Goal: Task Accomplishment & Management: Manage account settings

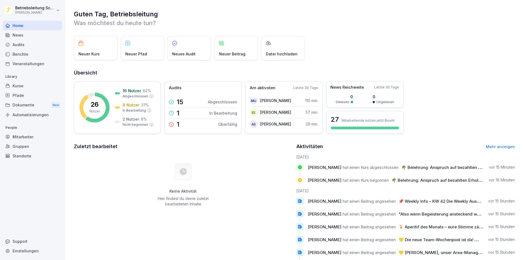
click at [31, 134] on div "Mitarbeiter" at bounding box center [32, 137] width 59 height 10
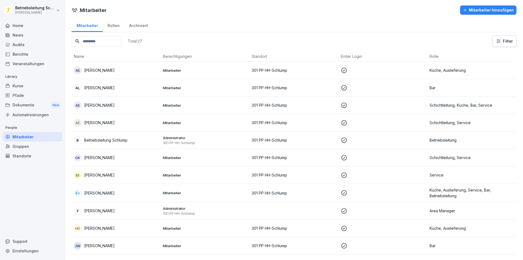
click at [113, 26] on div "Rollen" at bounding box center [114, 25] width 22 height 14
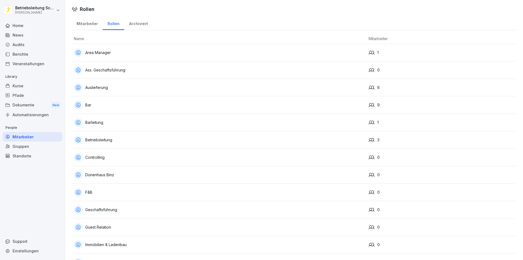
click at [133, 25] on div "Archiviert" at bounding box center [138, 23] width 28 height 14
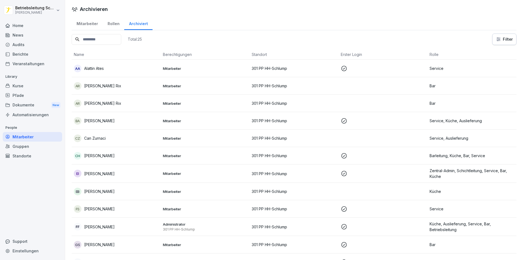
click at [87, 22] on div "Mitarbeiter" at bounding box center [87, 23] width 31 height 14
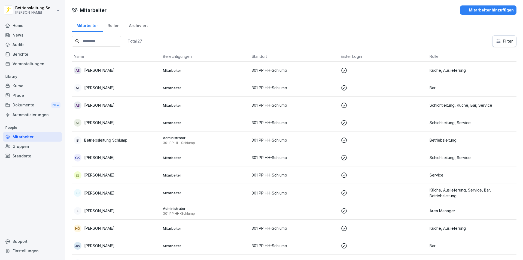
click at [24, 89] on div "Kurse" at bounding box center [32, 86] width 59 height 10
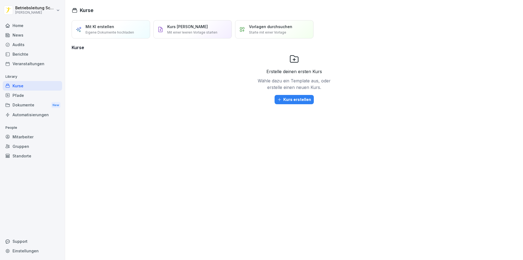
click at [30, 48] on div "Audits" at bounding box center [32, 45] width 59 height 10
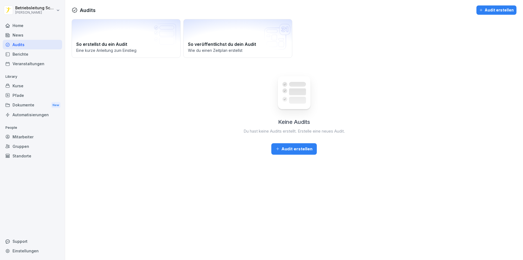
click at [30, 56] on div "Berichte" at bounding box center [32, 54] width 59 height 10
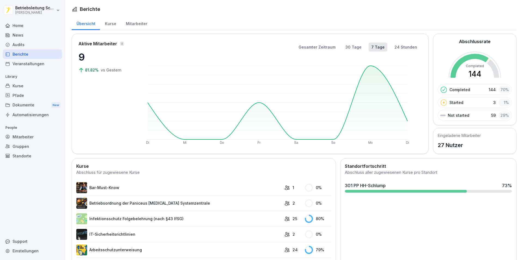
click at [131, 25] on div "Mitarbeiter" at bounding box center [136, 23] width 31 height 14
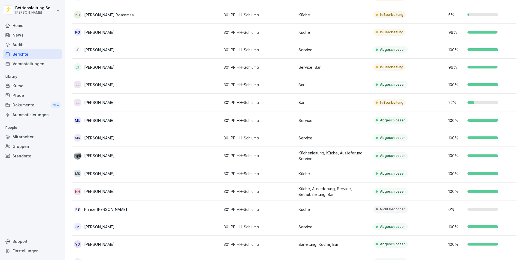
scroll to position [272, 0]
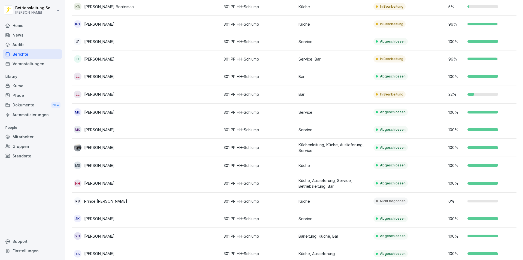
click at [280, 198] on p "301 PP HH-Schlump" at bounding box center [259, 201] width 71 height 6
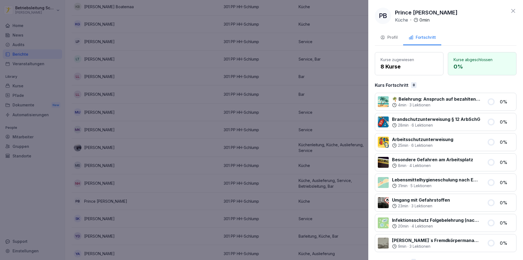
click at [376, 38] on button "Profil" at bounding box center [389, 38] width 28 height 15
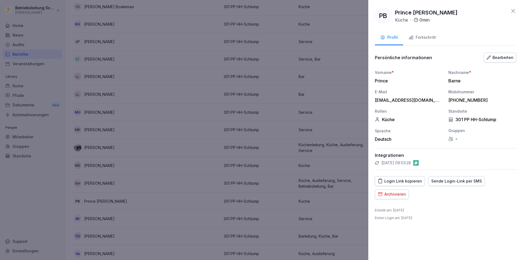
click at [392, 192] on div "Archivieren" at bounding box center [392, 194] width 28 height 6
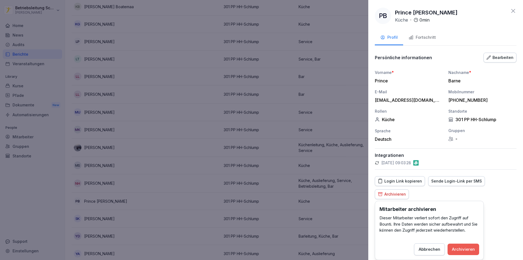
click at [469, 254] on button "Archivieren" at bounding box center [464, 248] width 32 height 11
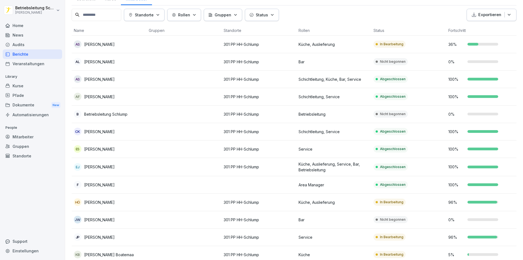
scroll to position [0, 0]
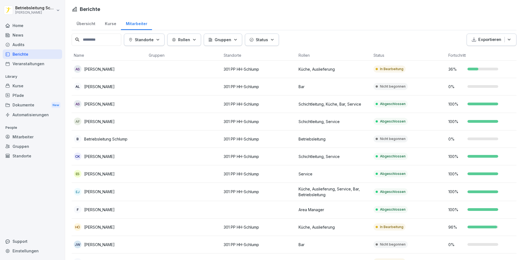
click at [19, 28] on div "Home" at bounding box center [32, 26] width 59 height 10
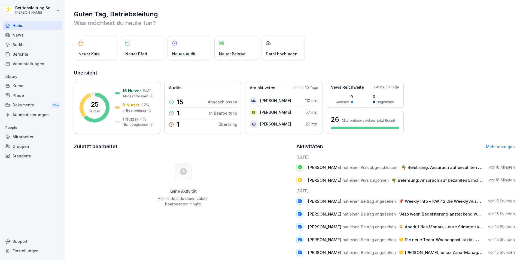
click at [29, 85] on div "Kurse" at bounding box center [32, 86] width 59 height 10
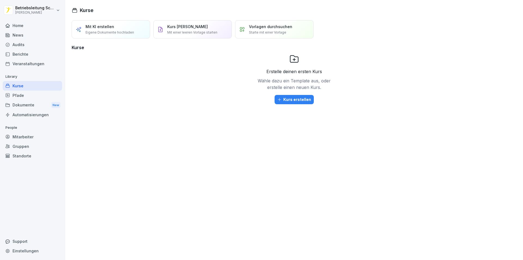
click at [23, 43] on div "Audits" at bounding box center [32, 45] width 59 height 10
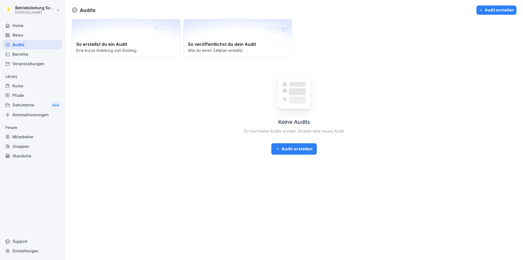
click at [23, 51] on div "Berichte" at bounding box center [32, 54] width 59 height 10
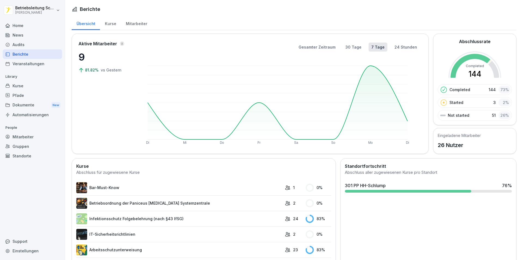
click at [139, 25] on div "Mitarbeiter" at bounding box center [136, 23] width 31 height 14
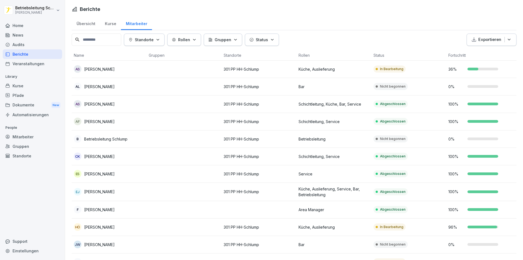
click at [81, 25] on div "Übersicht" at bounding box center [86, 23] width 28 height 14
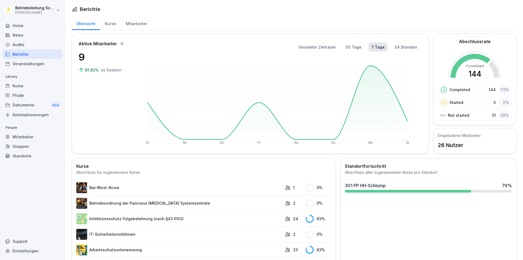
click at [109, 25] on div "Kurse" at bounding box center [110, 23] width 21 height 14
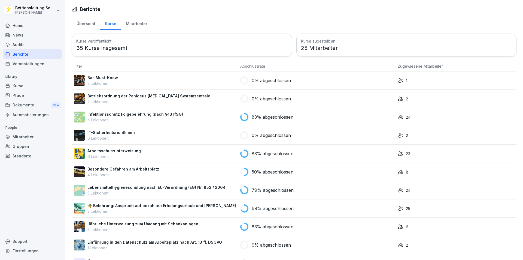
click at [90, 24] on div "Übersicht" at bounding box center [86, 23] width 28 height 14
